Goal: Find specific page/section: Find specific page/section

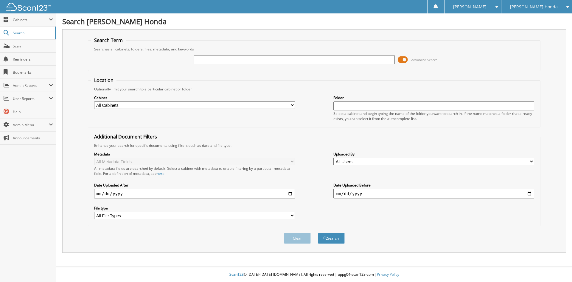
click at [201, 58] on input "text" at bounding box center [294, 59] width 201 height 9
type input "[PERSON_NAME] [PERSON_NAME] 595112"
click at [318, 232] on button "Search" at bounding box center [331, 237] width 27 height 11
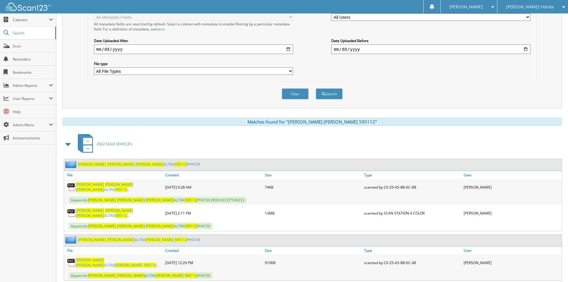
scroll to position [158, 0]
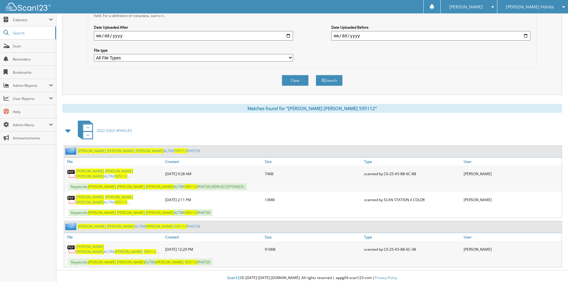
click at [104, 199] on span "[PERSON_NAME]" at bounding box center [90, 201] width 28 height 5
click at [14, 46] on span "Scan" at bounding box center [33, 46] width 40 height 5
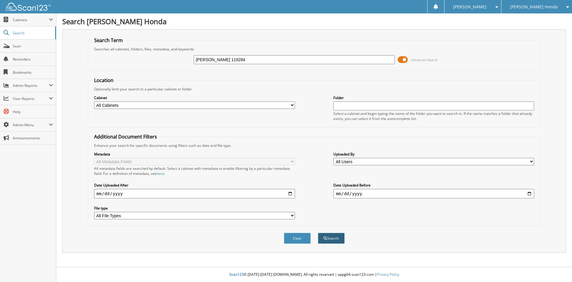
type input "HOGUE DOROTHY 119284"
click at [334, 240] on button "Search" at bounding box center [331, 237] width 27 height 11
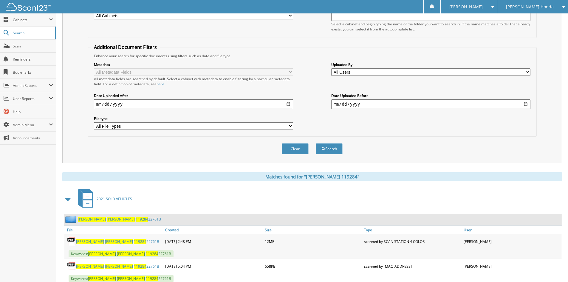
scroll to position [109, 0]
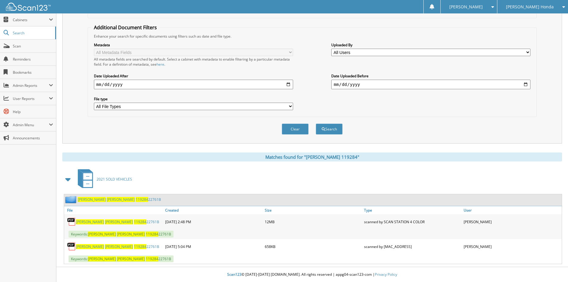
click at [105, 221] on span "DOROTHY" at bounding box center [119, 221] width 28 height 5
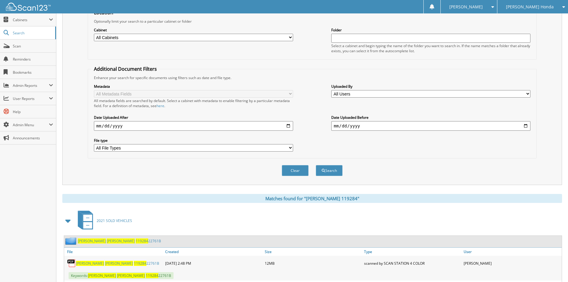
scroll to position [0, 0]
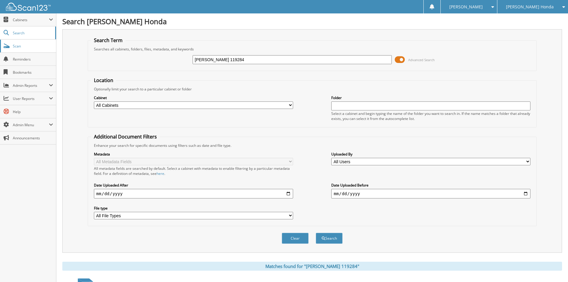
click at [11, 45] on link "Scan" at bounding box center [28, 46] width 56 height 13
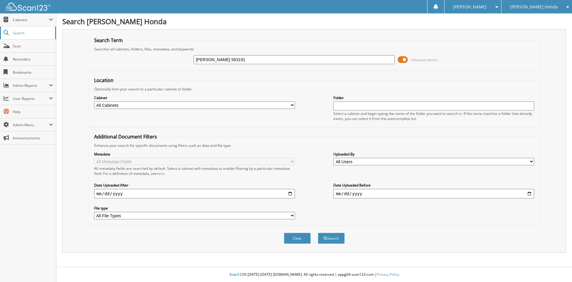
type input "[PERSON_NAME] 563191"
click at [318, 232] on button "Search" at bounding box center [331, 237] width 27 height 11
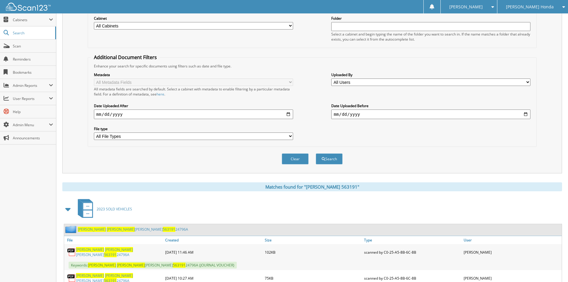
scroll to position [89, 0]
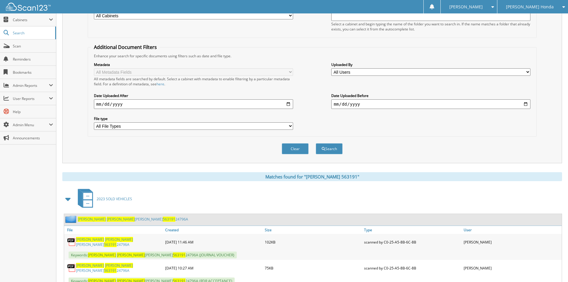
click at [117, 242] on span "563191" at bounding box center [110, 244] width 13 height 5
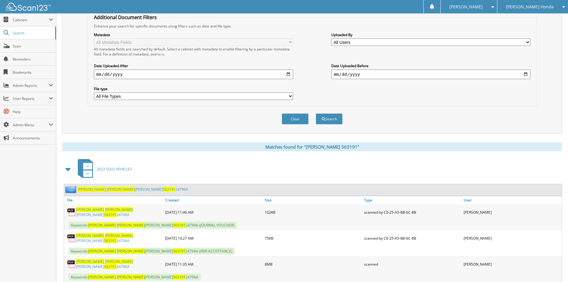
scroll to position [134, 0]
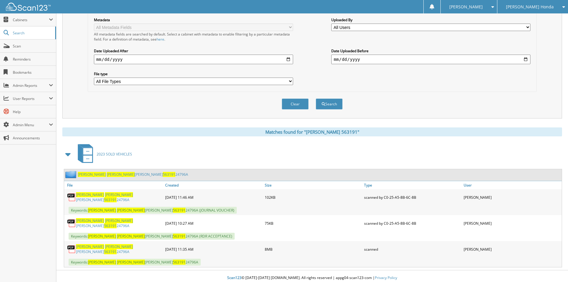
click at [143, 246] on link "SMITH CLARISSA NICHOLE 563191 24796A" at bounding box center [119, 249] width 86 height 10
click at [28, 48] on span "Scan" at bounding box center [33, 46] width 40 height 5
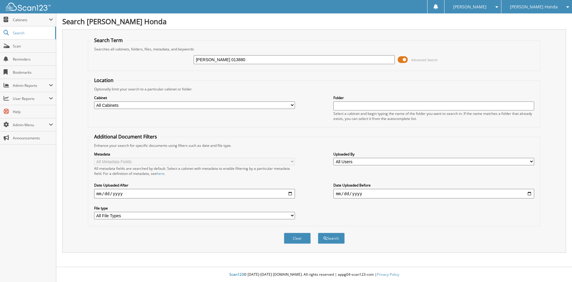
type input "[PERSON_NAME] 013880"
click at [318, 232] on button "Search" at bounding box center [331, 237] width 27 height 11
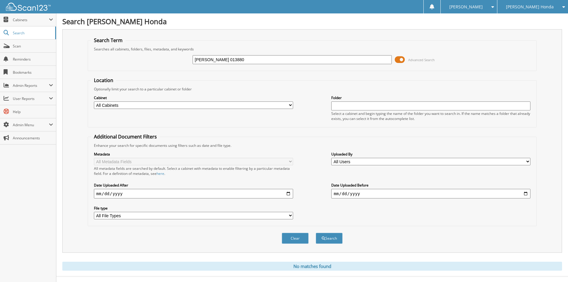
click at [215, 59] on input "[PERSON_NAME] 013880" at bounding box center [291, 59] width 199 height 9
type input "[PERSON_NAME] 013880"
click at [316, 232] on button "Search" at bounding box center [329, 237] width 27 height 11
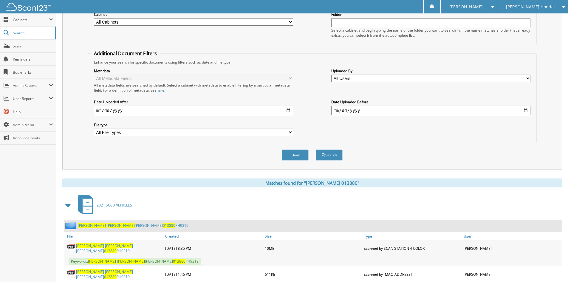
scroll to position [109, 0]
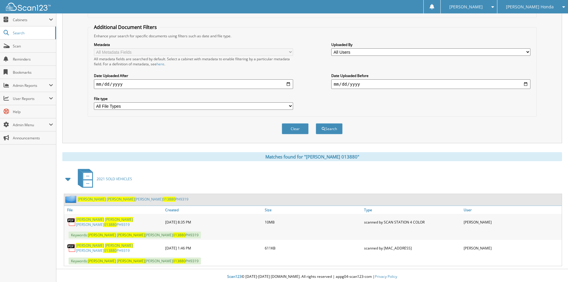
click at [135, 223] on link "[PERSON_NAME] [PERSON_NAME] 013880 PH9319" at bounding box center [119, 222] width 86 height 10
click at [22, 49] on link "Scan" at bounding box center [28, 46] width 56 height 13
